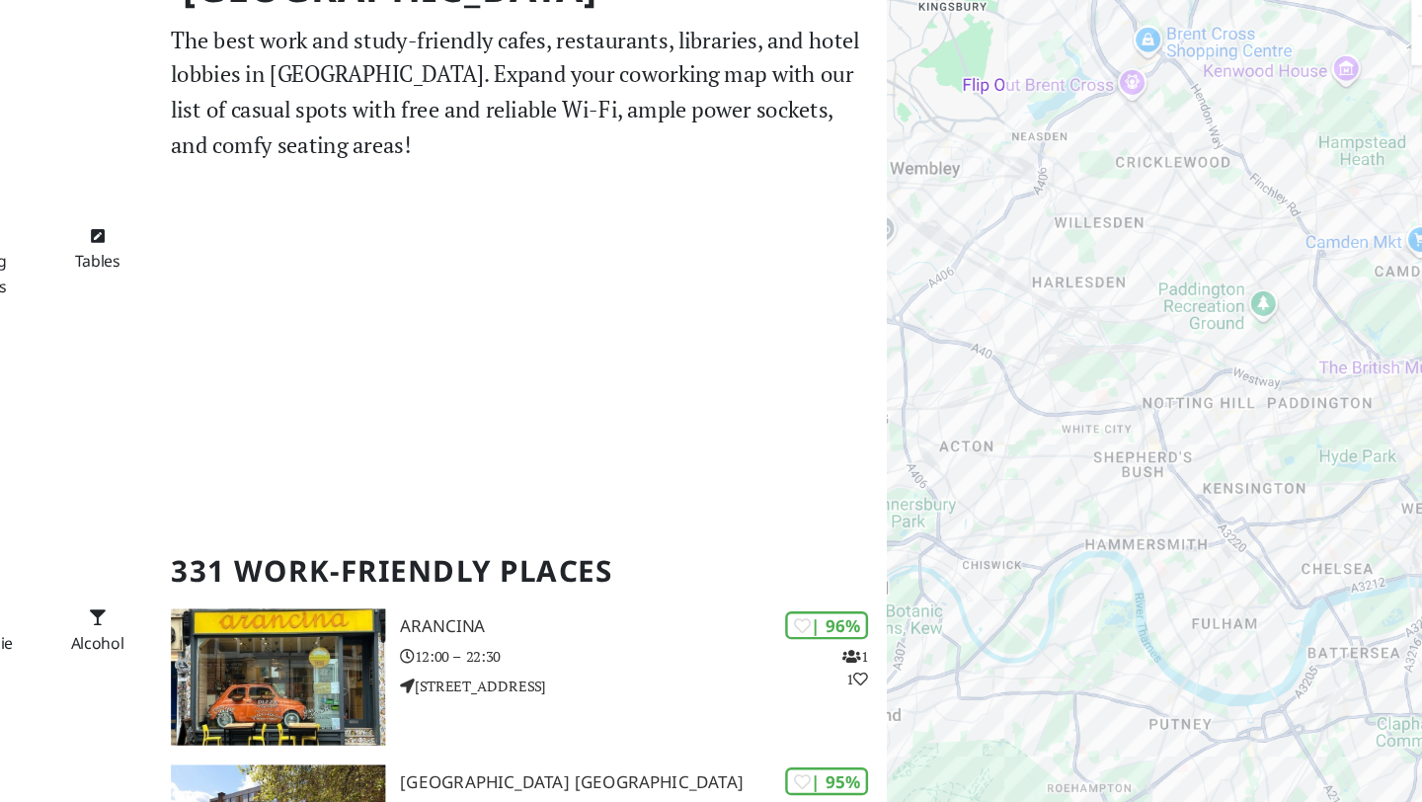
drag, startPoint x: 1245, startPoint y: 287, endPoint x: 1155, endPoint y: 287, distance: 89.9
click at [1155, 287] on div "To navigate, press the arrow keys." at bounding box center [1185, 450] width 474 height 802
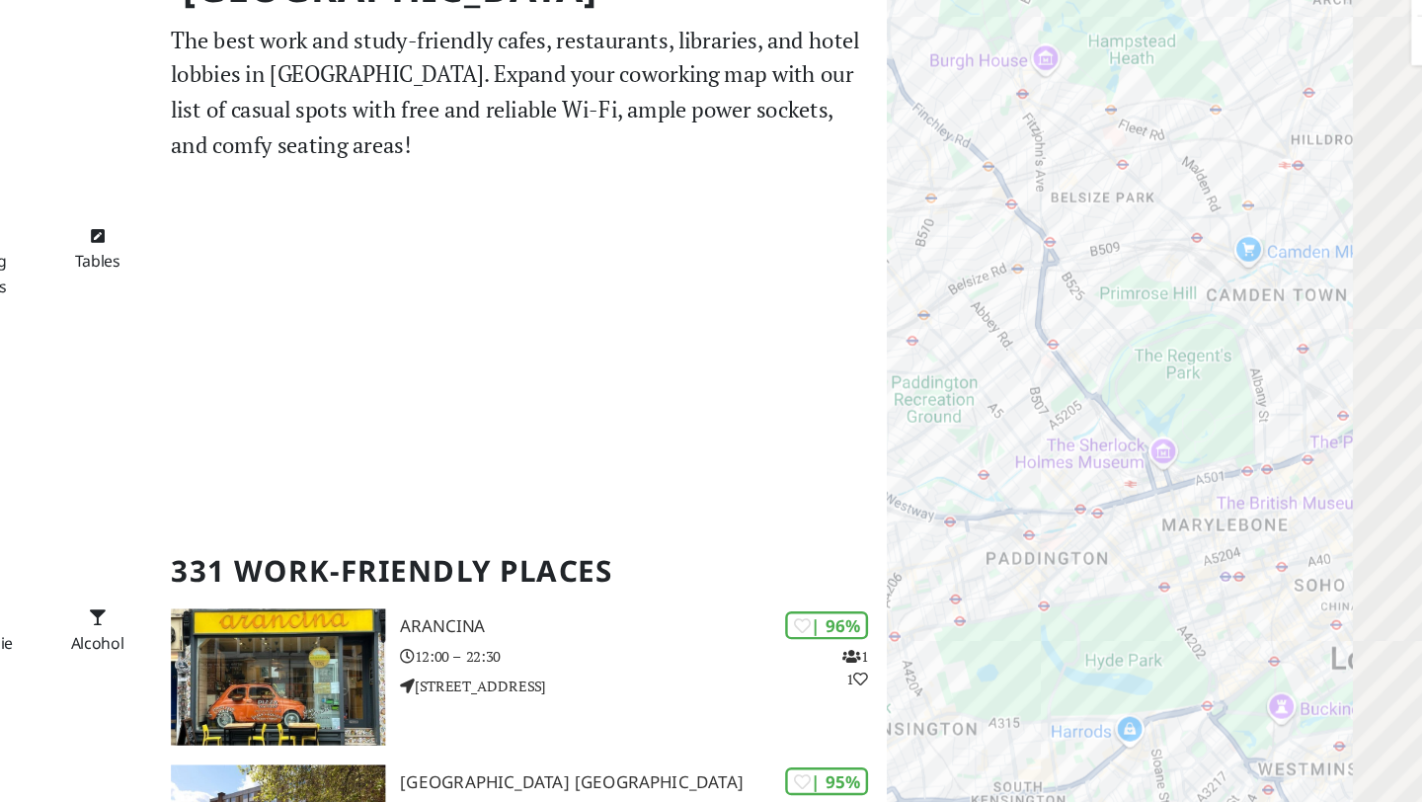
drag, startPoint x: 1310, startPoint y: 285, endPoint x: 1069, endPoint y: 287, distance: 241.0
click at [1069, 287] on div "To navigate, press the arrow keys." at bounding box center [1185, 450] width 474 height 802
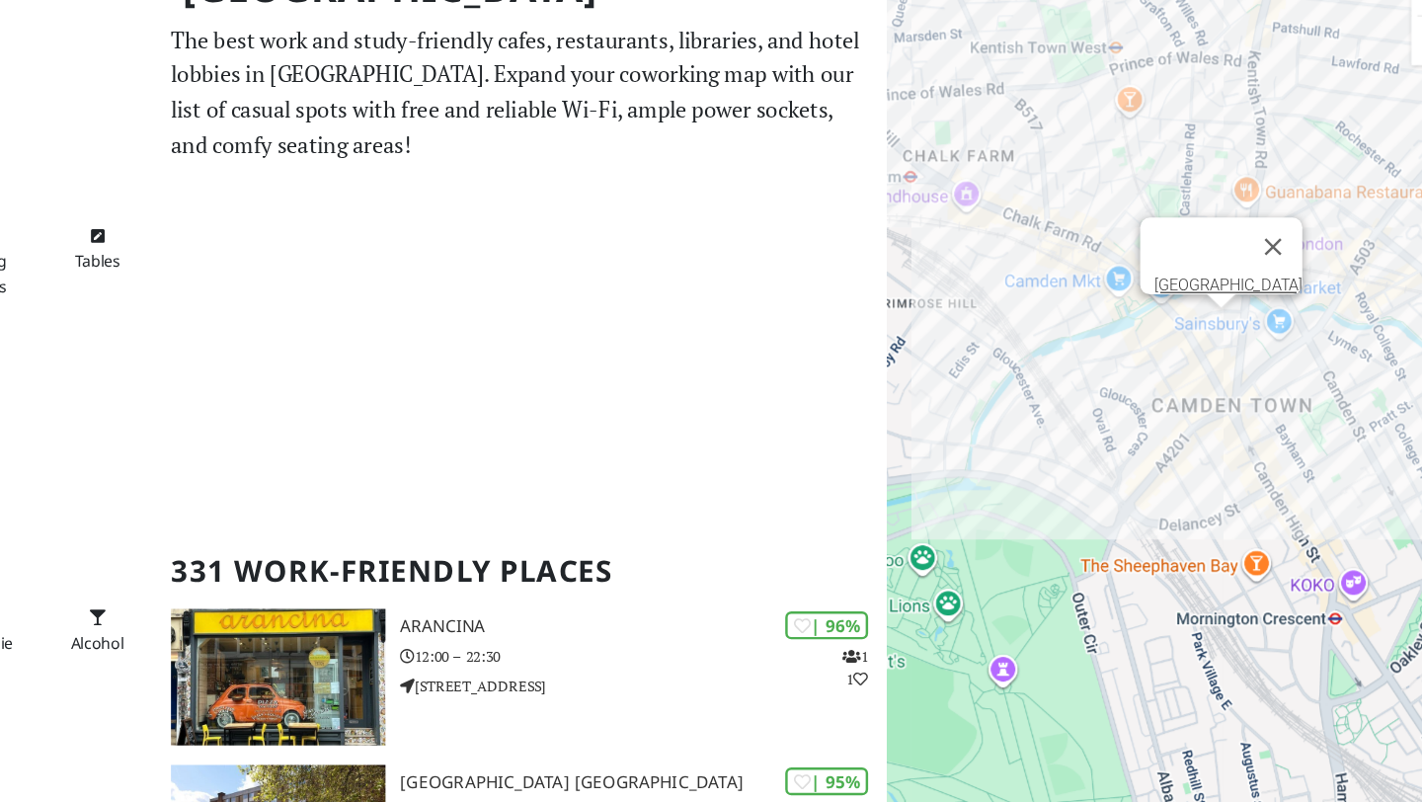
click at [1217, 352] on div "To navigate, press the arrow keys. [GEOGRAPHIC_DATA]" at bounding box center [1185, 450] width 474 height 802
click at [1208, 310] on link "[GEOGRAPHIC_DATA]" at bounding box center [1224, 317] width 119 height 15
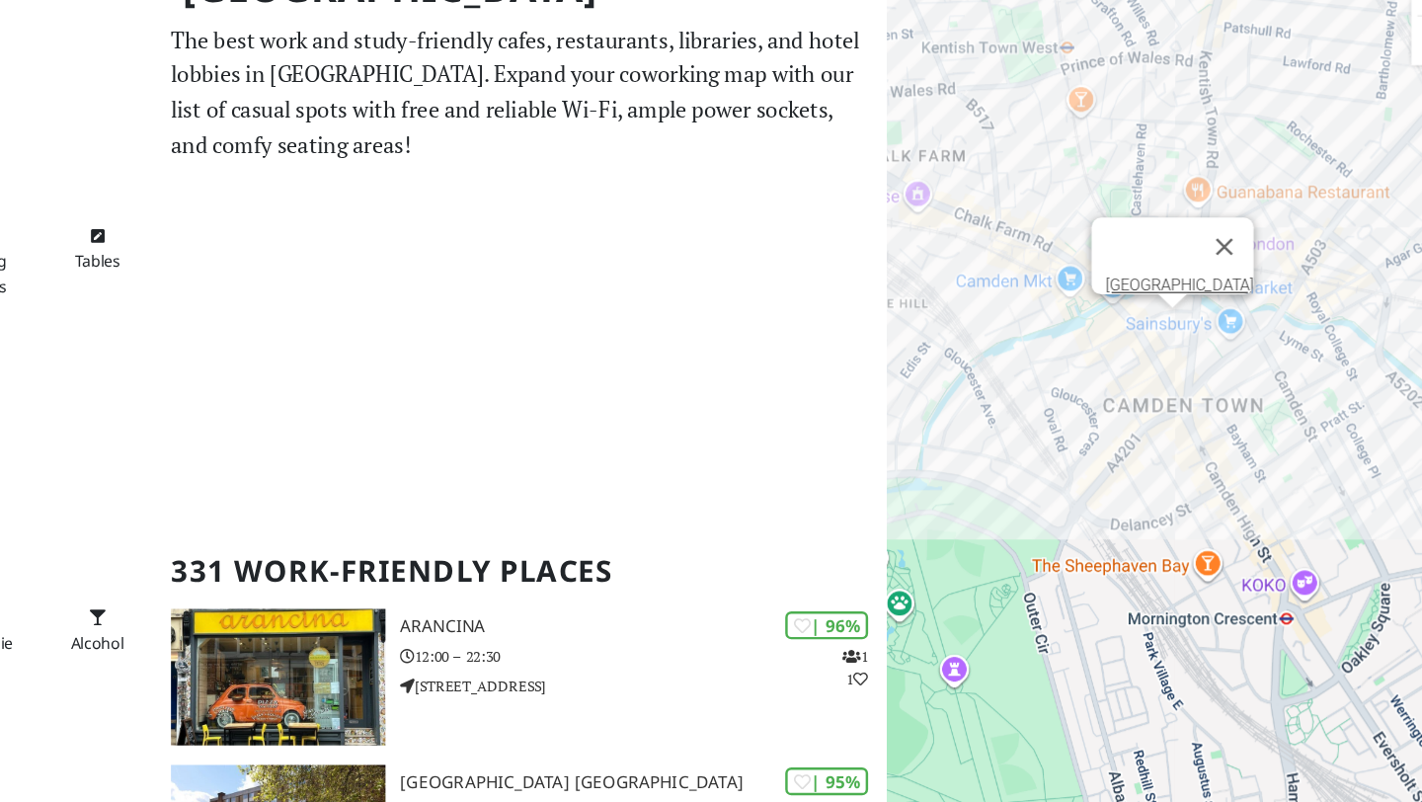
click at [1314, 300] on div "To navigate, press the arrow keys. [GEOGRAPHIC_DATA]" at bounding box center [1185, 450] width 474 height 802
click at [1273, 299] on div "To navigate, press the arrow keys. Camden town Market The Living Room Club Cafe" at bounding box center [1185, 450] width 474 height 802
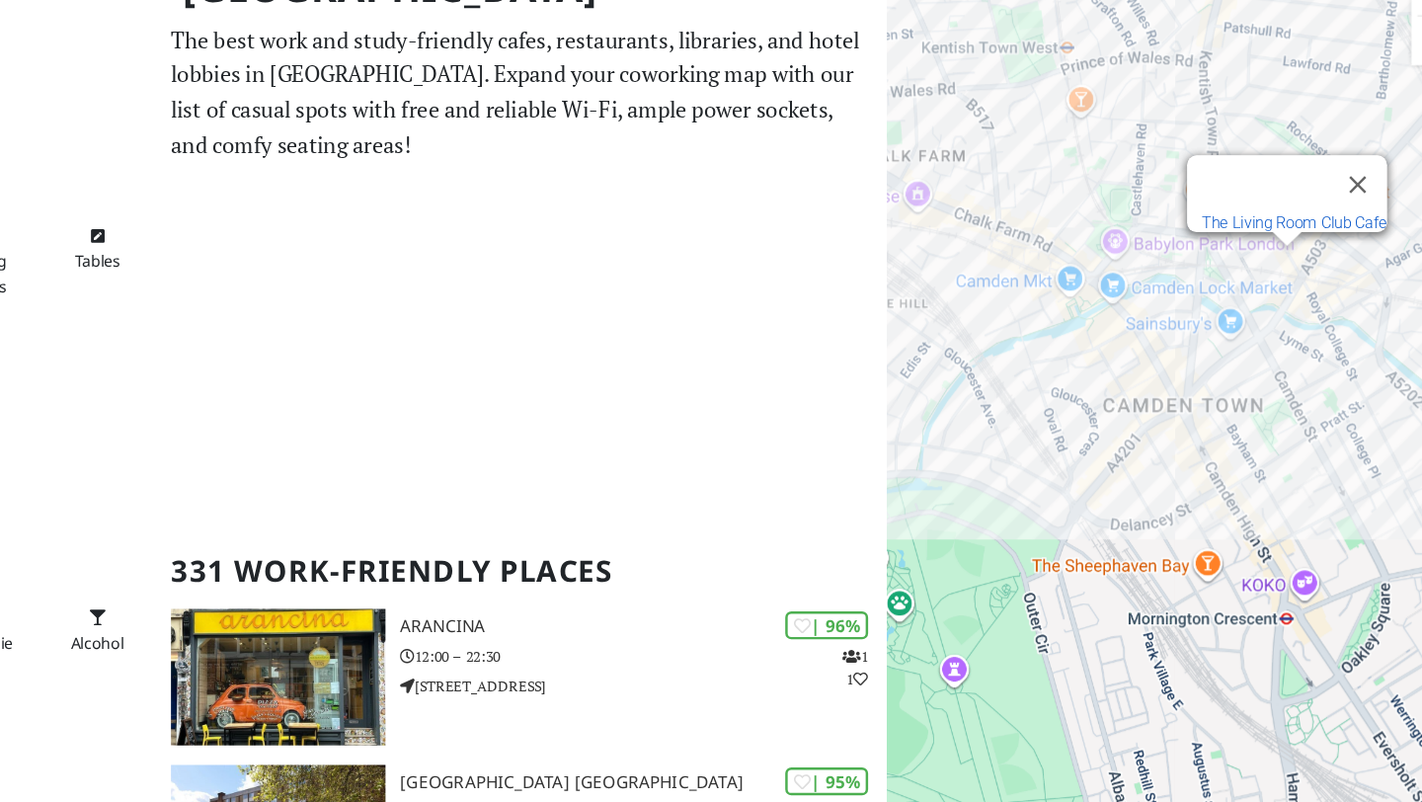
click at [1261, 260] on link "The Living Room Club Cafe" at bounding box center [1278, 267] width 150 height 15
